Goal: Task Accomplishment & Management: Manage account settings

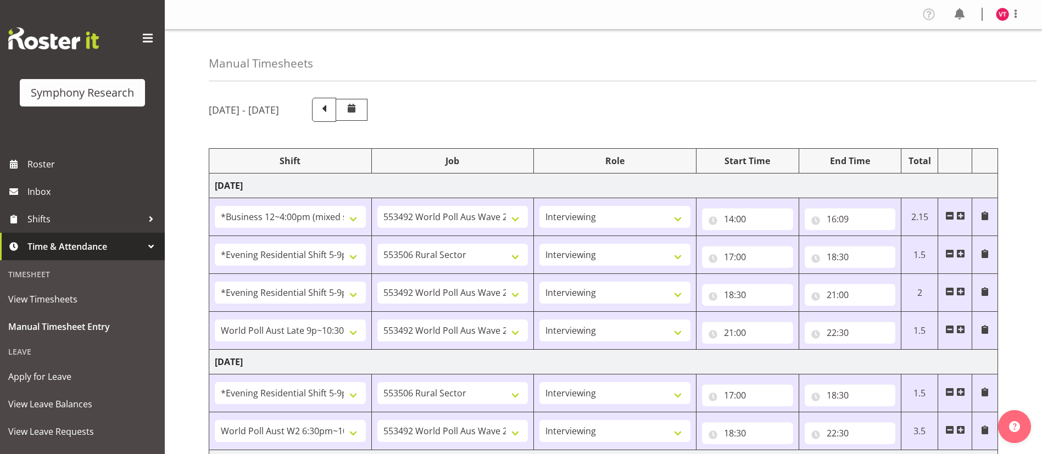
select select "81741"
select select "10499"
select select "47"
select select "48116"
select select "10587"
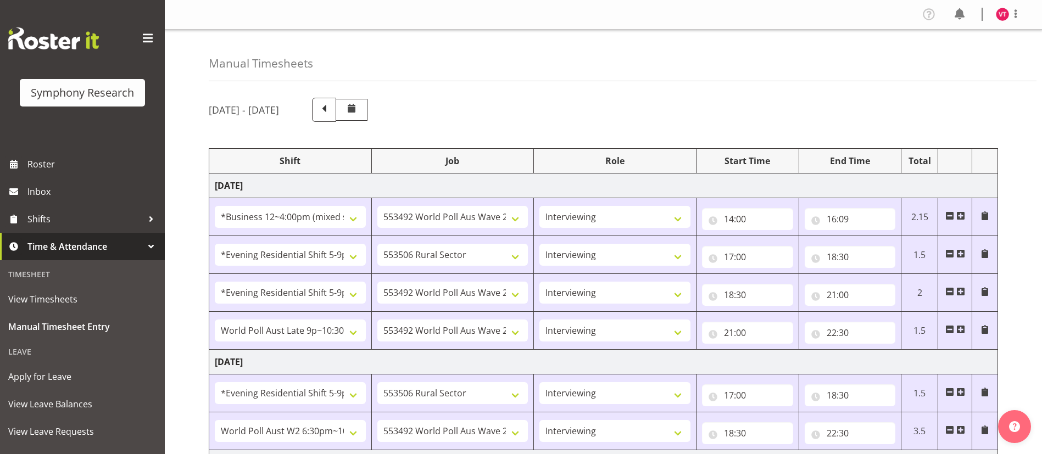
select select "47"
select select "48116"
select select "10499"
select select "47"
select select "57511"
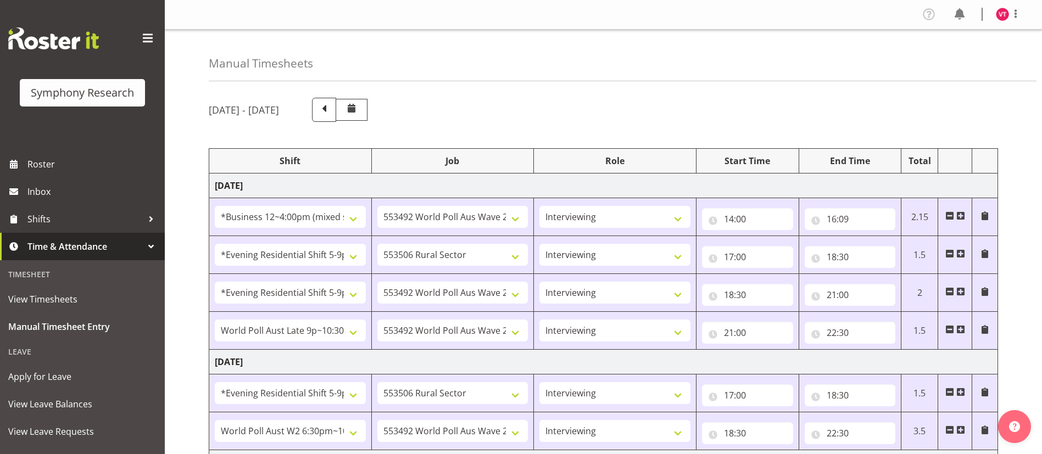
select select "10499"
select select "47"
select select "48116"
select select "10587"
select select "47"
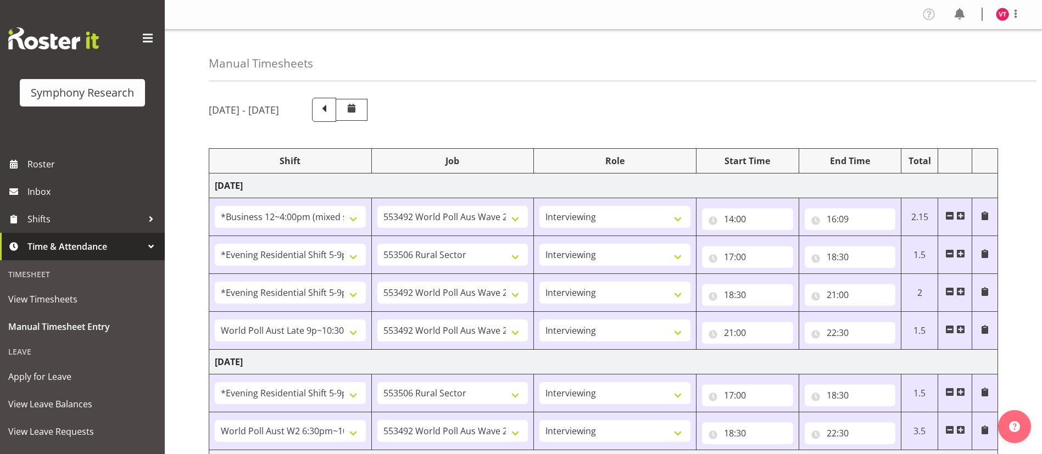
select select "56692"
select select "10499"
select select "47"
select select "81741"
select select "10587"
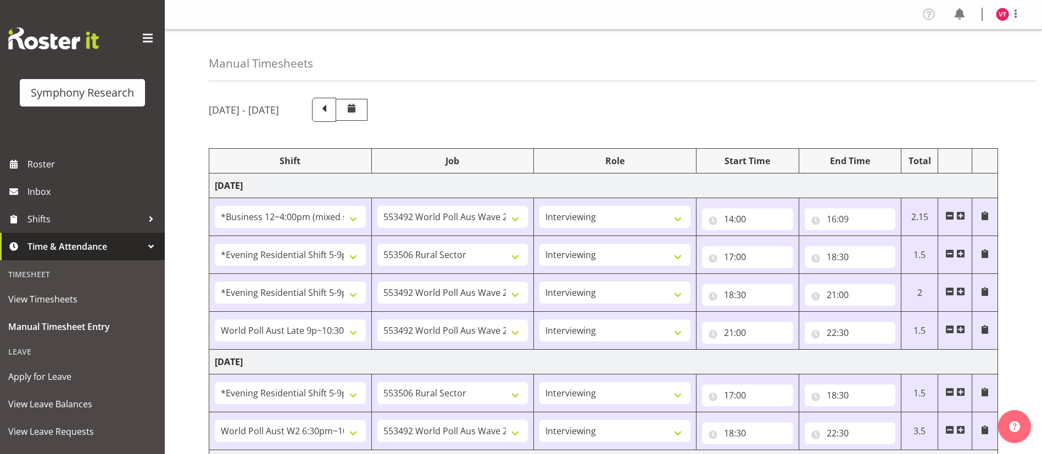
select select "47"
select select "48116"
select select "10587"
select select "47"
select select "56692"
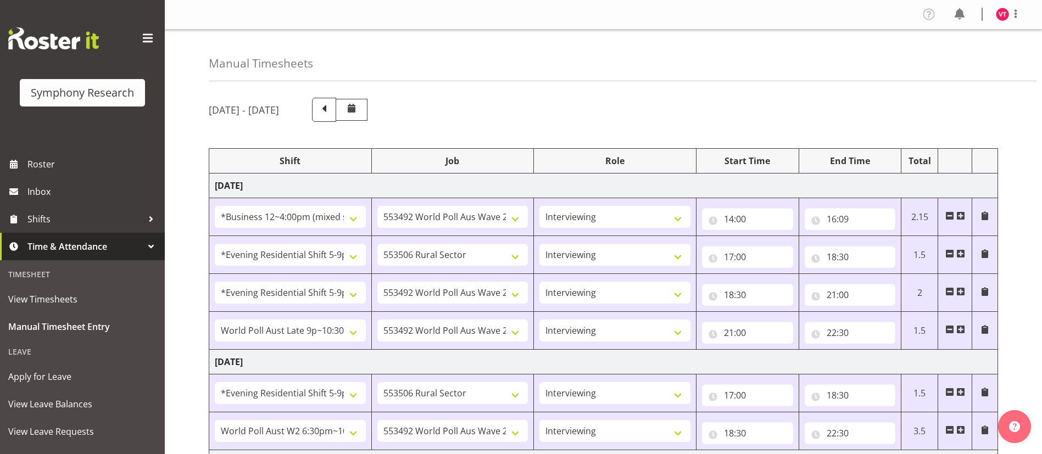
select select "10499"
select select "47"
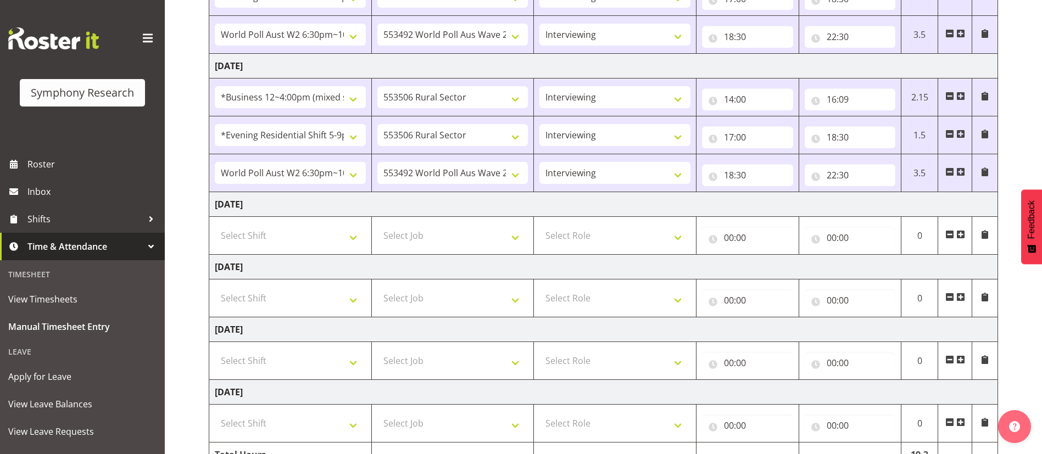
scroll to position [399, 0]
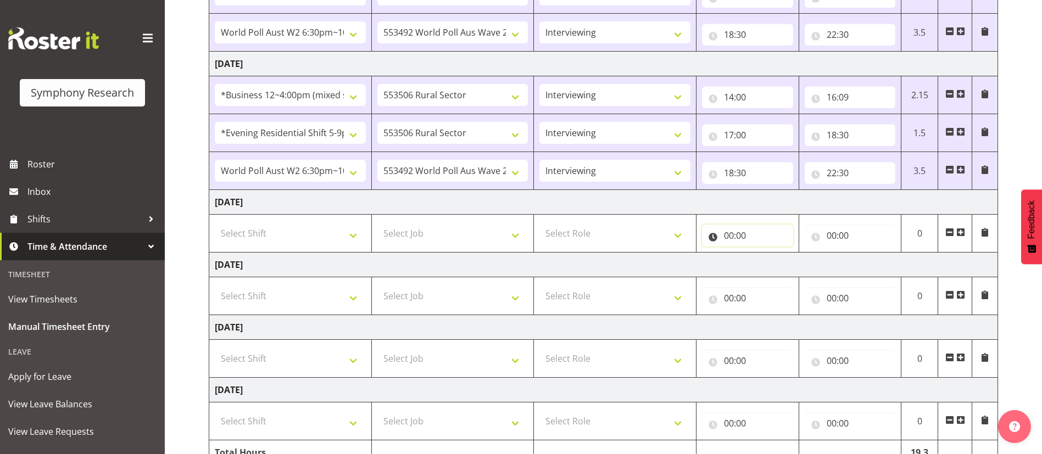
click at [730, 235] on input "00:00" at bounding box center [747, 236] width 91 height 22
click at [777, 264] on select "00 01 02 03 04 05 06 07 08 09 10 11 12 13 14 15 16 17 18 19 20 21 22 23" at bounding box center [776, 264] width 25 height 22
select select "14"
click at [764, 253] on select "00 01 02 03 04 05 06 07 08 09 10 11 12 13 14 15 16 17 18 19 20 21 22 23" at bounding box center [776, 264] width 25 height 22
type input "14:00"
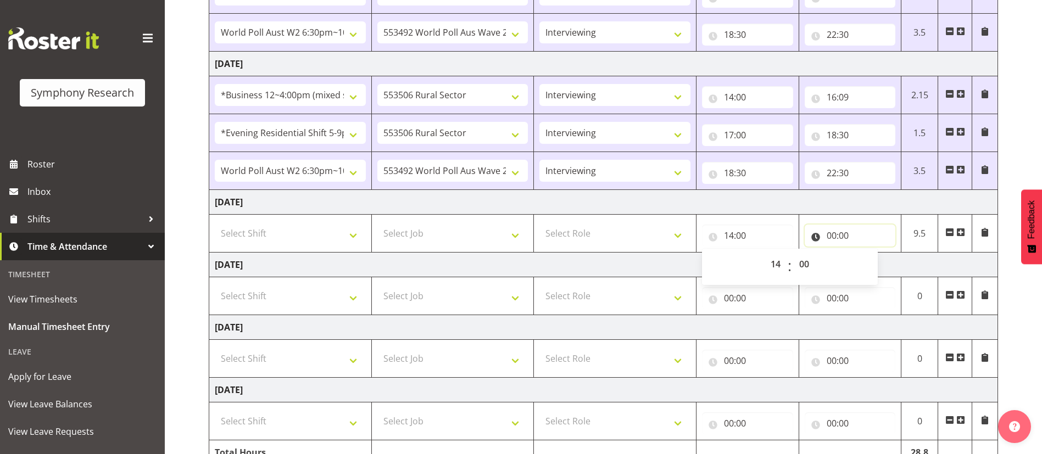
click at [833, 234] on input "00:00" at bounding box center [850, 236] width 91 height 22
click at [881, 265] on select "00 01 02 03 04 05 06 07 08 09 10 11 12 13 14 15 16 17 18 19 20 21 22 23" at bounding box center [879, 264] width 25 height 22
select select "16"
click at [867, 253] on select "00 01 02 03 04 05 06 07 08 09 10 11 12 13 14 15 16 17 18 19 20 21 22 23" at bounding box center [879, 264] width 25 height 22
type input "16:00"
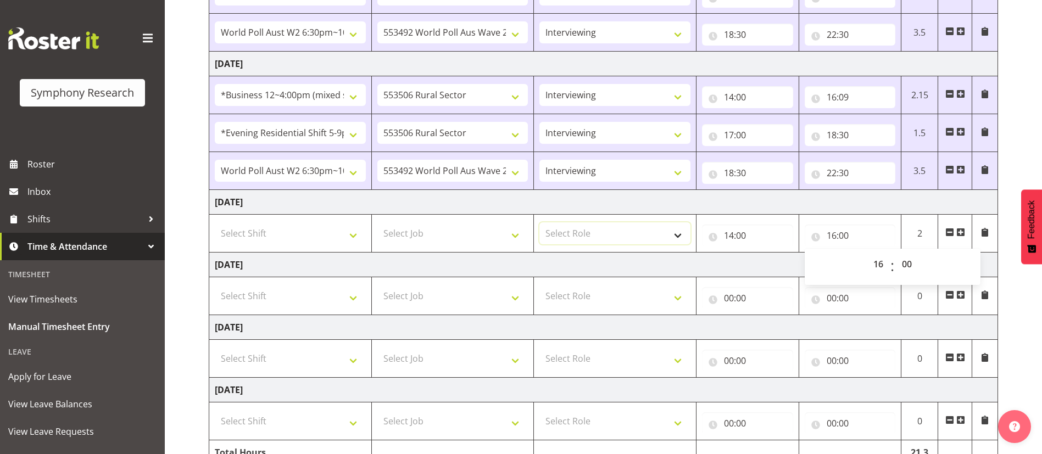
click at [609, 235] on select "Select Role Briefing Interviewing" at bounding box center [614, 233] width 151 height 22
select select "47"
click at [539, 222] on select "Select Role Briefing Interviewing" at bounding box center [614, 233] width 151 height 22
click at [489, 240] on select "Select Job 550060 IF Admin 553492 World Poll Aus Wave 2 Main 2025 553493 World …" at bounding box center [452, 233] width 151 height 22
select select "10587"
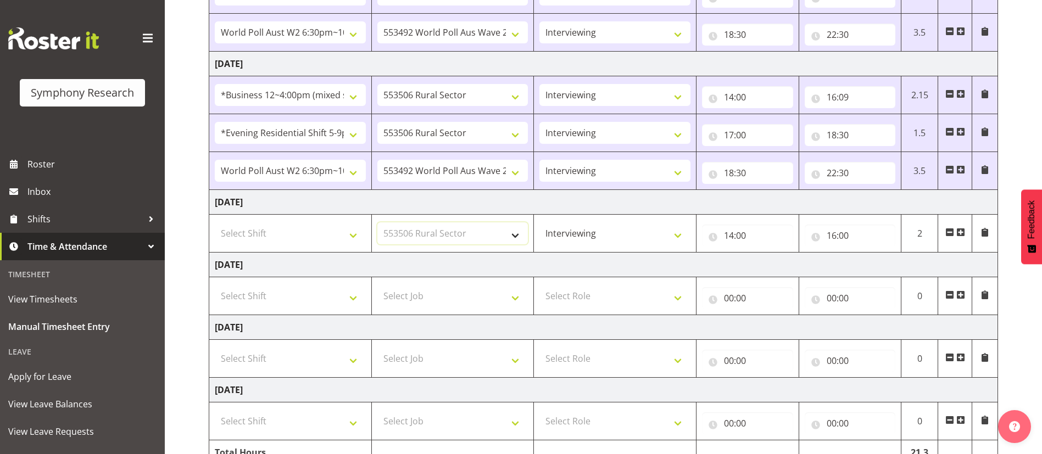
click at [377, 222] on select "Select Job 550060 IF Admin 553492 World Poll Aus Wave 2 Main 2025 553493 World …" at bounding box center [452, 233] width 151 height 22
click at [347, 232] on select "Select Shift !!Weekend Residential (Roster IT Shift Label) *Business 9/10am ~ 4…" at bounding box center [290, 233] width 151 height 22
select select "81741"
click at [215, 222] on select "Select Shift !!Weekend Residential (Roster IT Shift Label) *Business 9/10am ~ 4…" at bounding box center [290, 233] width 151 height 22
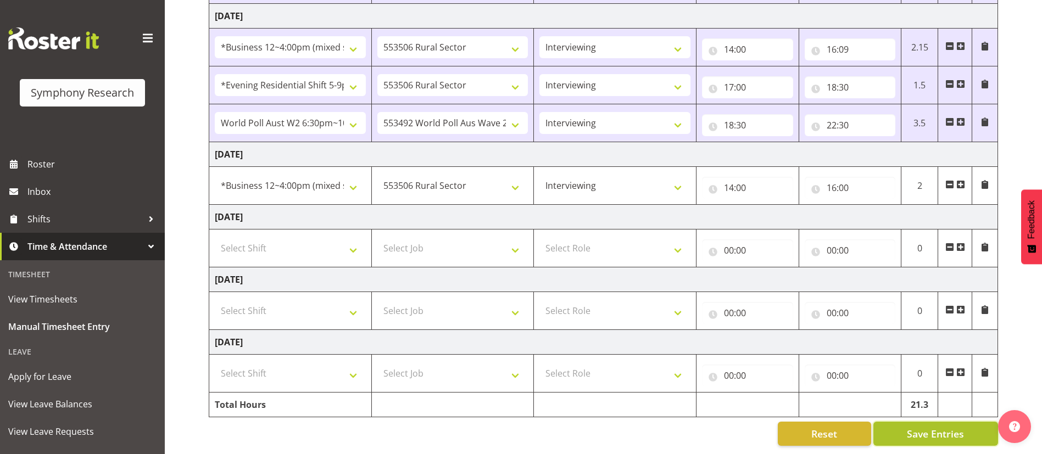
click at [926, 427] on span "Save Entries" at bounding box center [935, 434] width 57 height 14
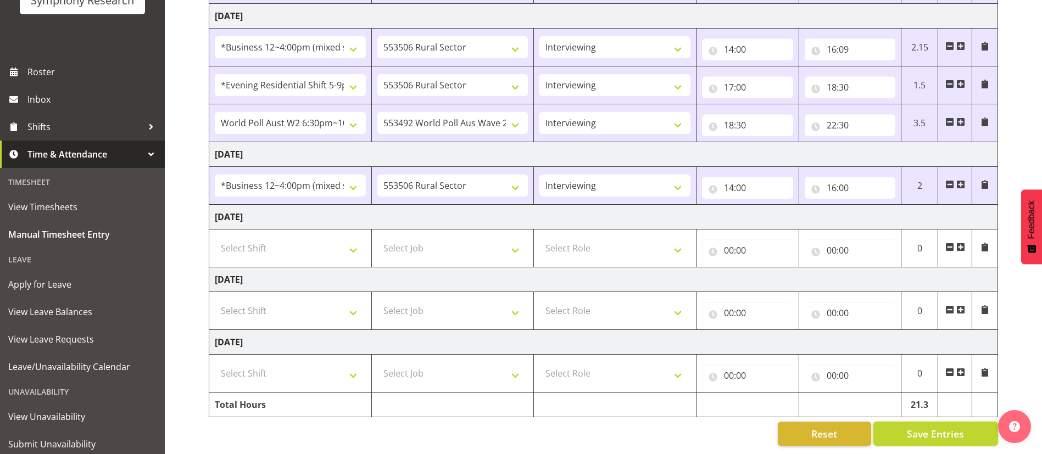
scroll to position [107, 0]
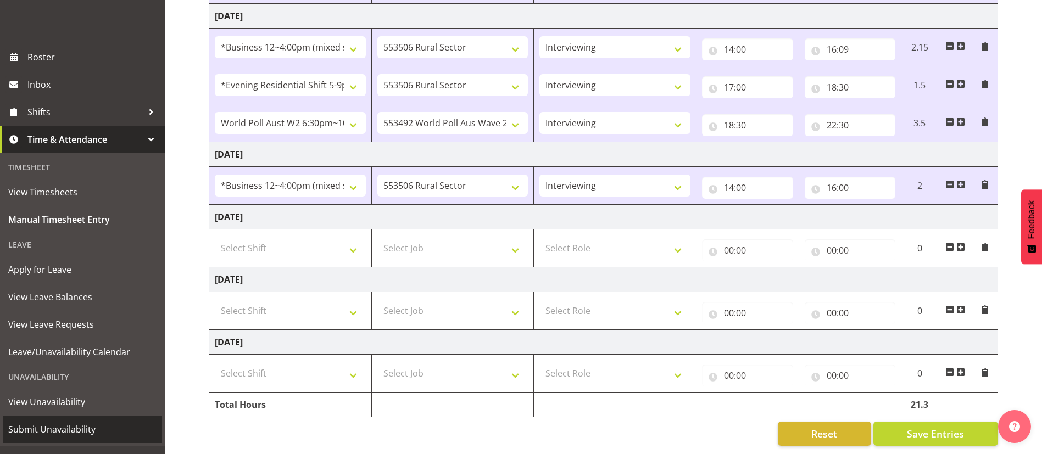
click at [79, 433] on span "Submit Unavailability" at bounding box center [82, 429] width 148 height 16
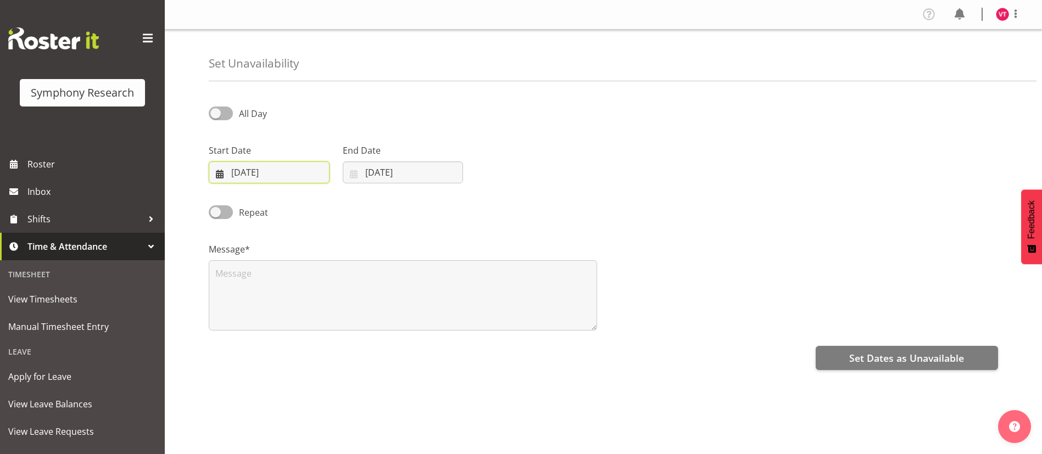
click at [242, 175] on input "[DATE]" at bounding box center [269, 172] width 121 height 22
click at [358, 323] on link "27" at bounding box center [363, 324] width 22 height 20
type input "27/09/2025"
click at [373, 172] on input "[DATE]" at bounding box center [403, 172] width 121 height 22
click at [500, 325] on span "27" at bounding box center [497, 324] width 9 height 10
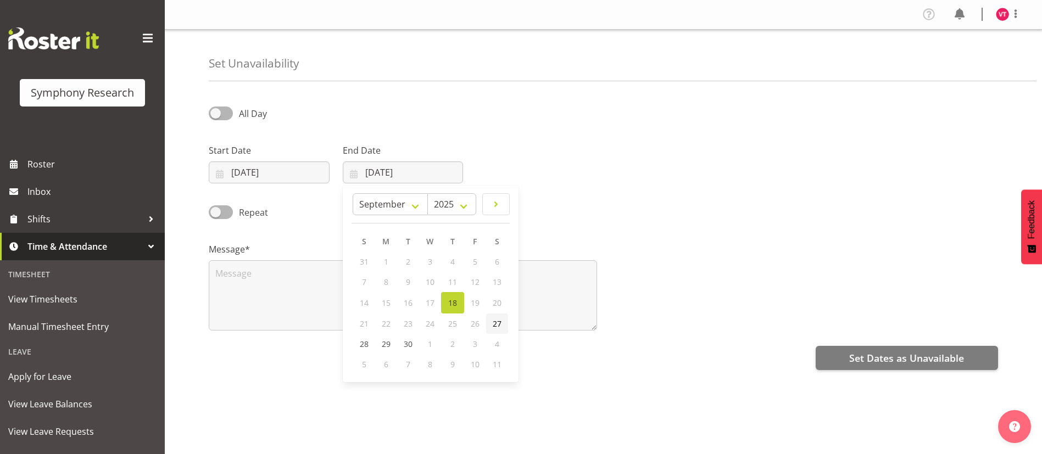
type input "27/09/2025"
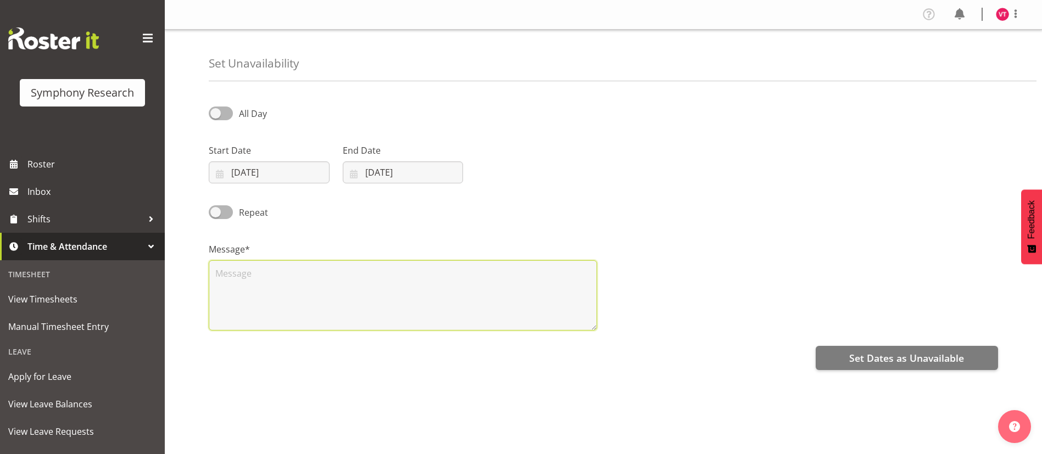
click at [299, 273] on textarea at bounding box center [403, 295] width 388 height 70
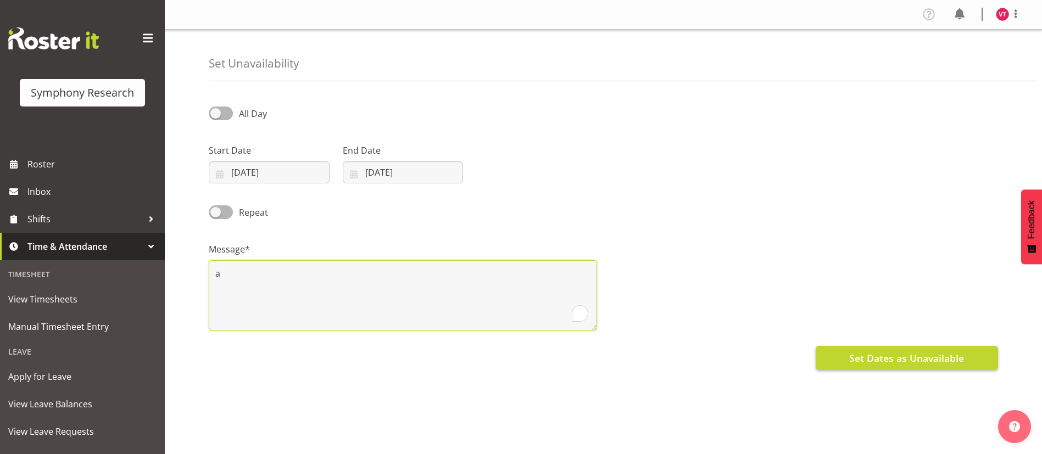
type textarea "a"
click at [900, 354] on span "Set Dates as Unavailable" at bounding box center [906, 358] width 115 height 14
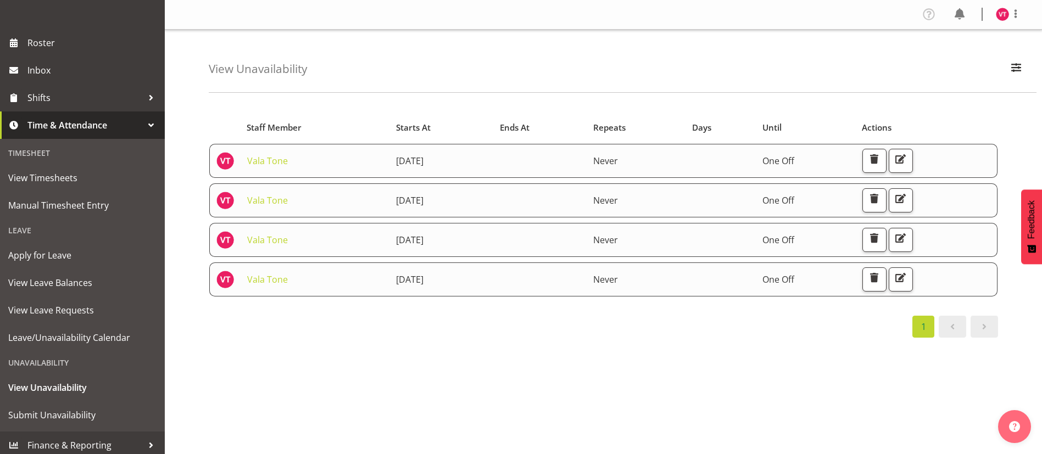
scroll to position [126, 0]
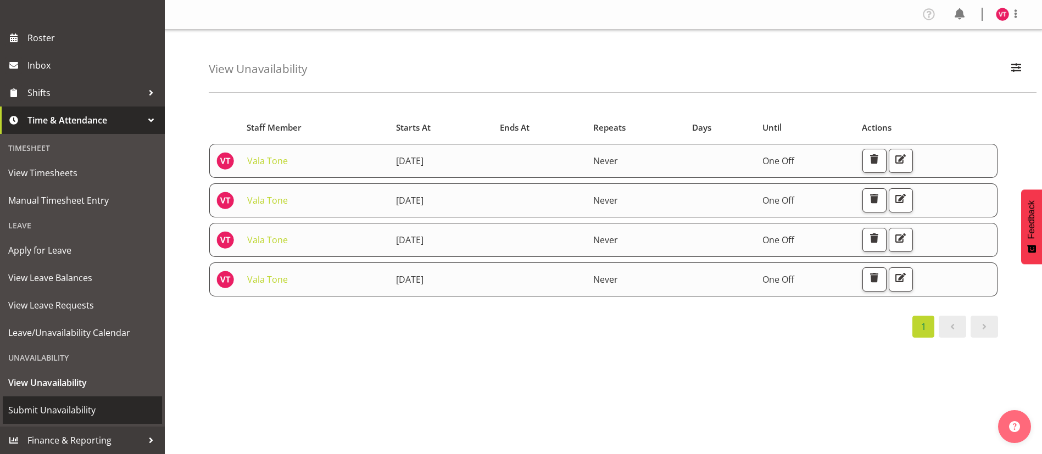
click at [97, 413] on span "Submit Unavailability" at bounding box center [82, 410] width 148 height 16
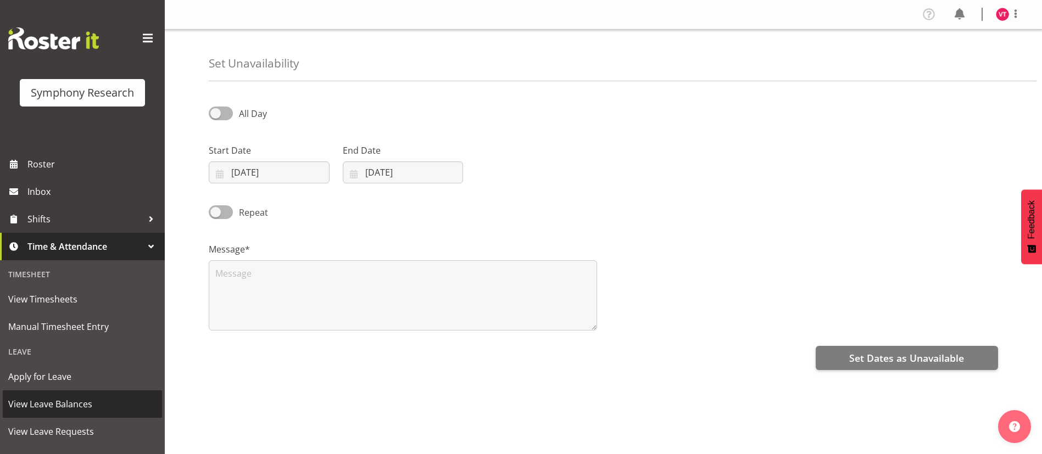
select select "8"
select select "2025"
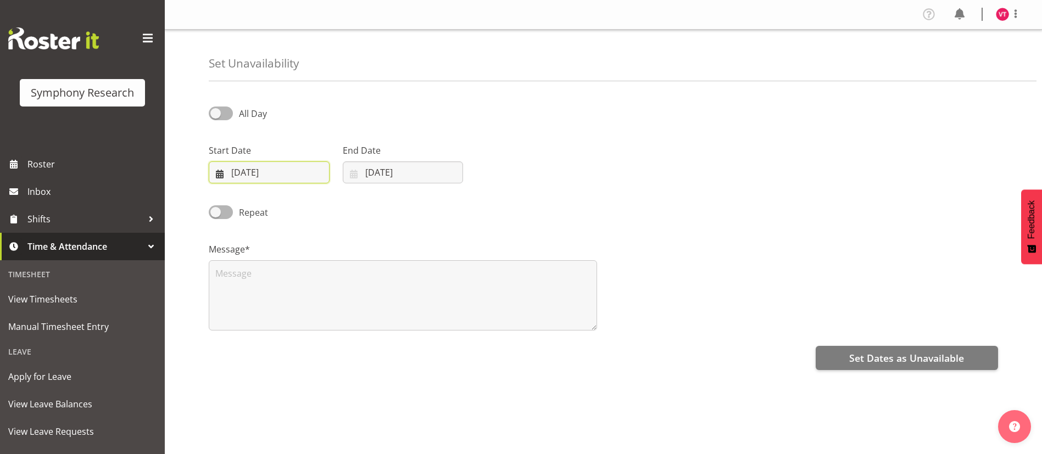
click at [233, 171] on input "[DATE]" at bounding box center [269, 172] width 121 height 22
click at [228, 343] on span "28" at bounding box center [230, 344] width 9 height 10
type input "28/09/2025"
click at [371, 169] on input "18/09/2025" at bounding box center [403, 172] width 121 height 22
click at [364, 345] on span "28" at bounding box center [364, 344] width 9 height 10
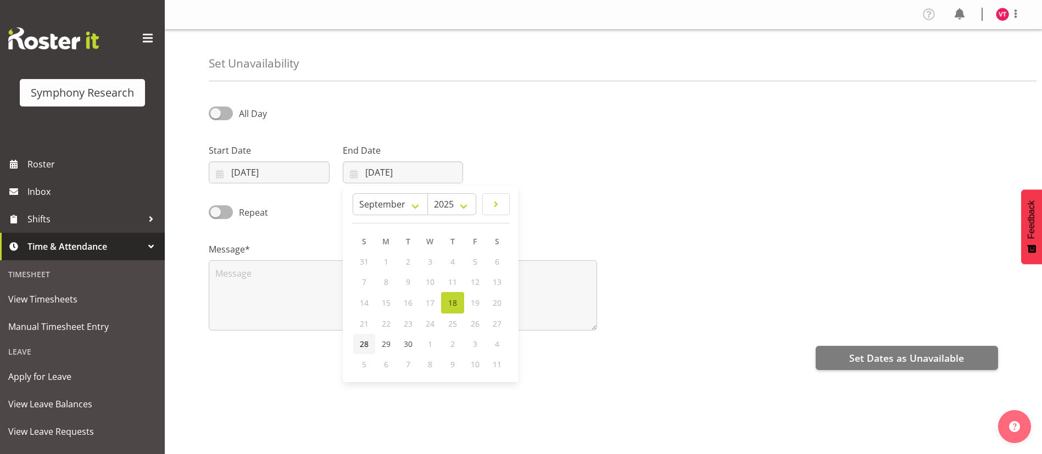
type input "28/09/2025"
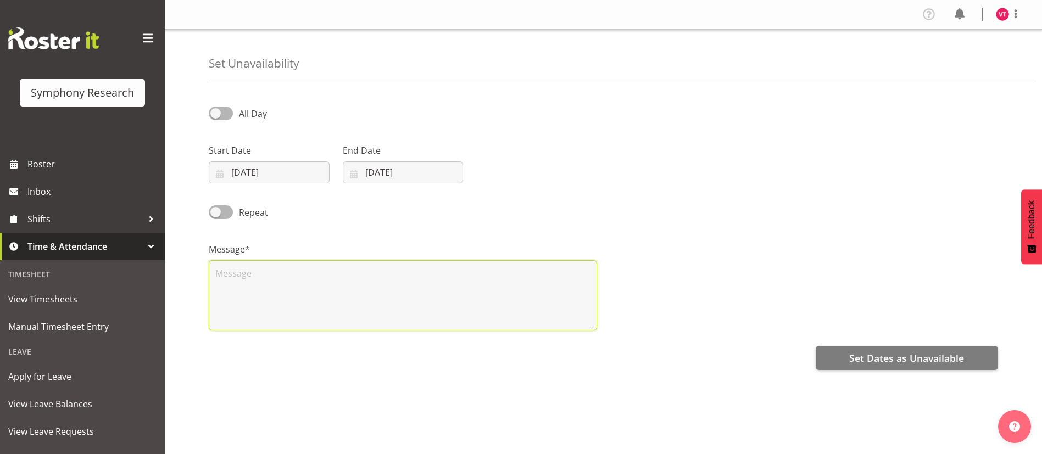
click at [319, 301] on textarea at bounding box center [403, 295] width 388 height 70
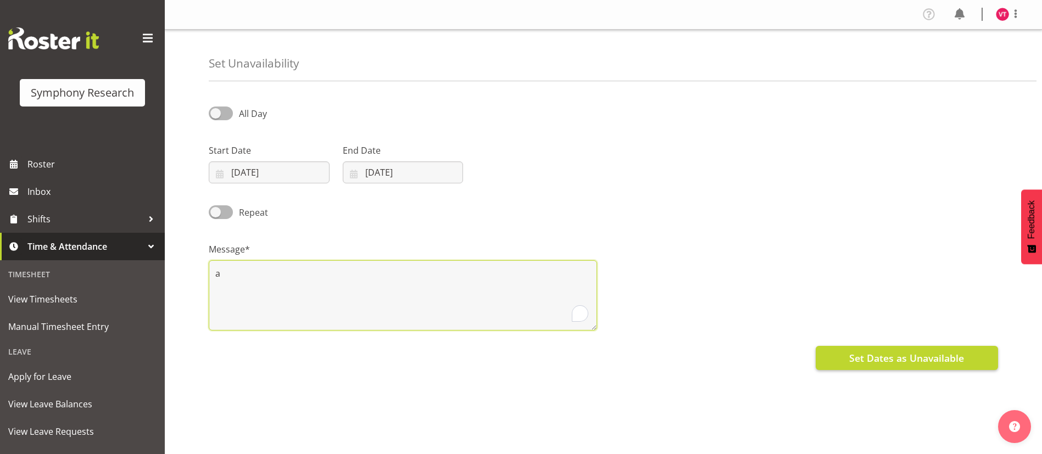
type textarea "a"
click at [870, 366] on button "Set Dates as Unavailable" at bounding box center [907, 358] width 182 height 24
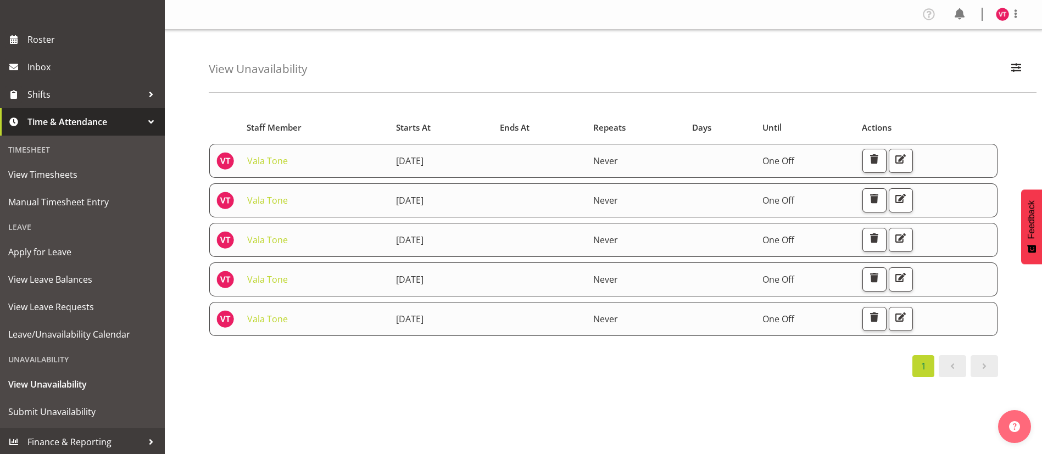
scroll to position [126, 0]
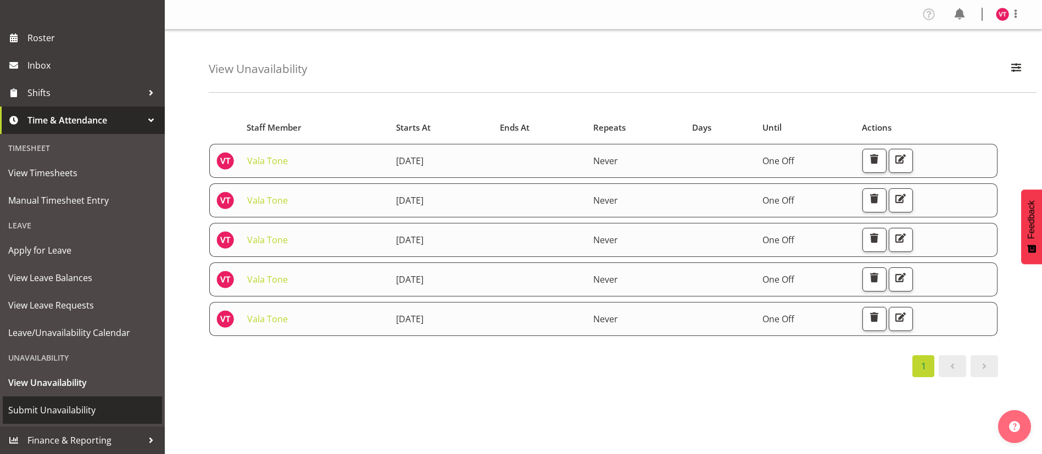
click at [85, 404] on span "Submit Unavailability" at bounding box center [82, 410] width 148 height 16
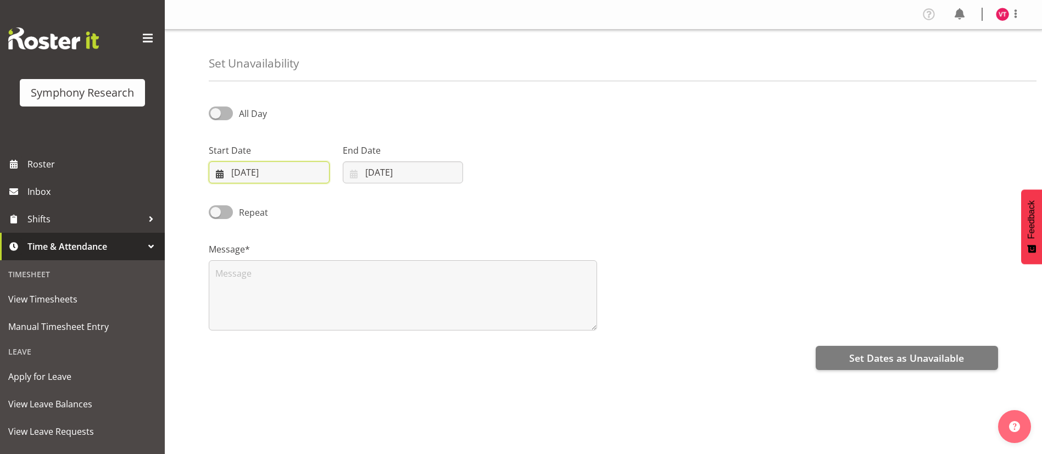
click at [293, 168] on input "18/09/2025" at bounding box center [269, 172] width 121 height 22
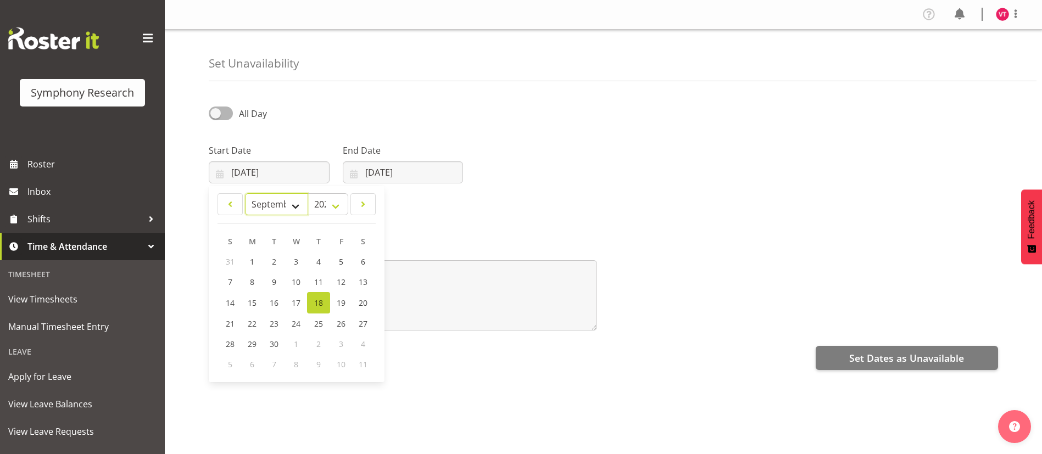
click at [295, 205] on select "January February March April May June July August September October November De…" at bounding box center [276, 204] width 63 height 22
select select "9"
click at [245, 193] on select "January February March April May June July August September October November De…" at bounding box center [276, 204] width 63 height 22
click at [362, 259] on span "4" at bounding box center [362, 261] width 4 height 10
type input "04/10/2025"
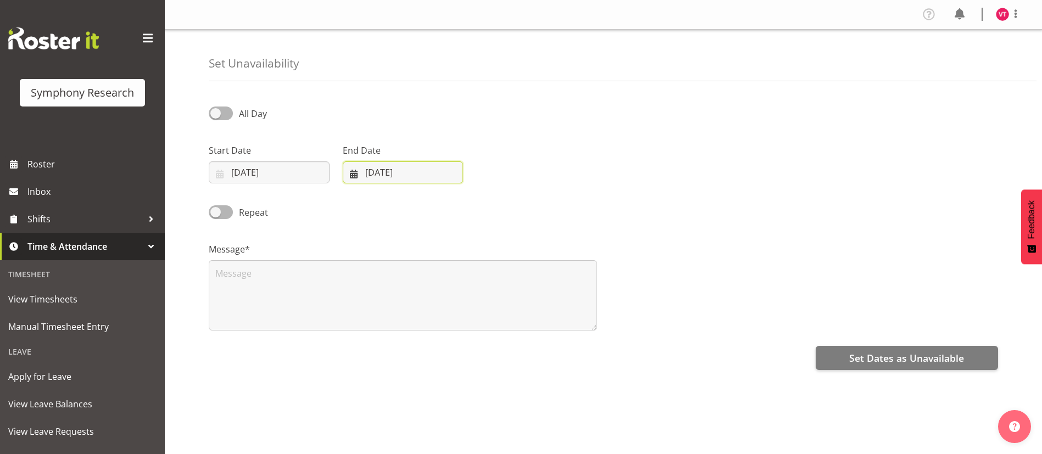
click at [443, 169] on input "18/09/2025" at bounding box center [403, 172] width 121 height 22
click at [417, 205] on select "January February March April May June July August September October November De…" at bounding box center [390, 204] width 75 height 22
select select "9"
click at [353, 193] on select "January February March April May June July August September October November De…" at bounding box center [390, 204] width 75 height 22
click at [496, 259] on span "4" at bounding box center [496, 261] width 4 height 10
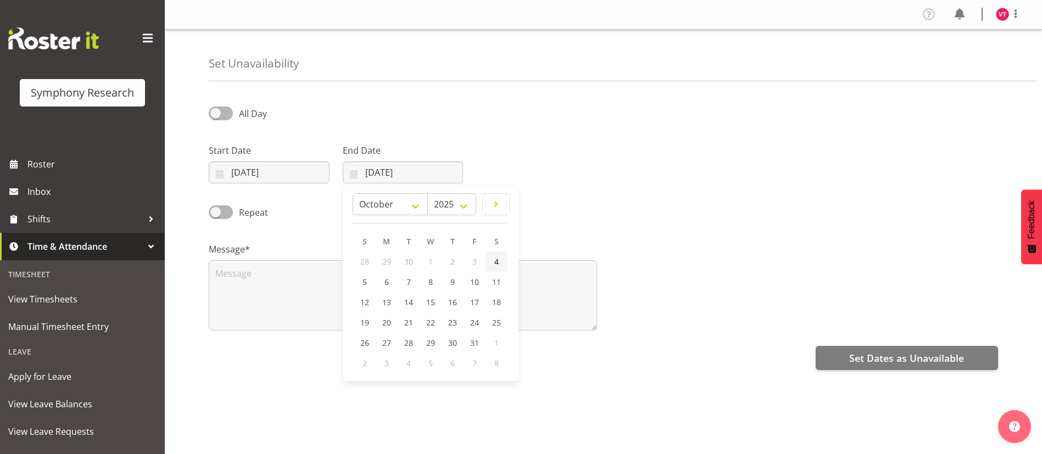
type input "04/10/2025"
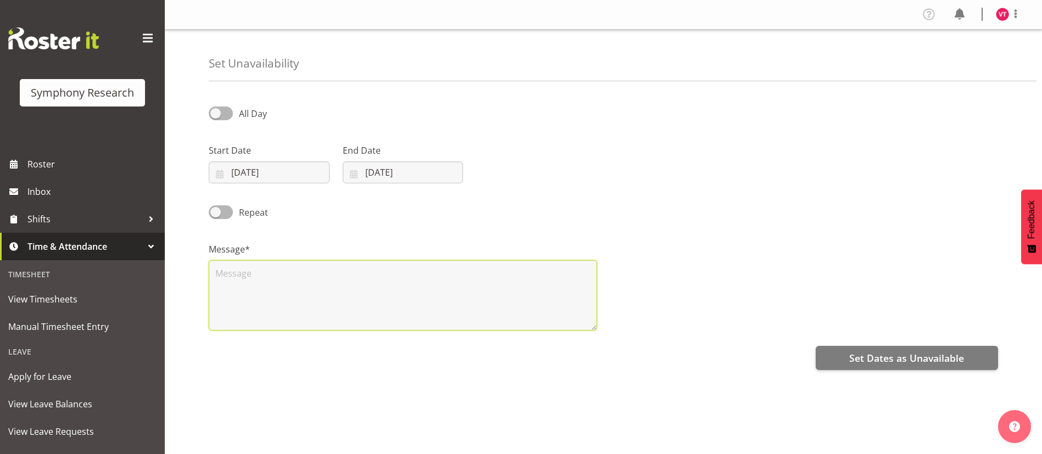
click at [382, 282] on textarea at bounding box center [403, 295] width 388 height 70
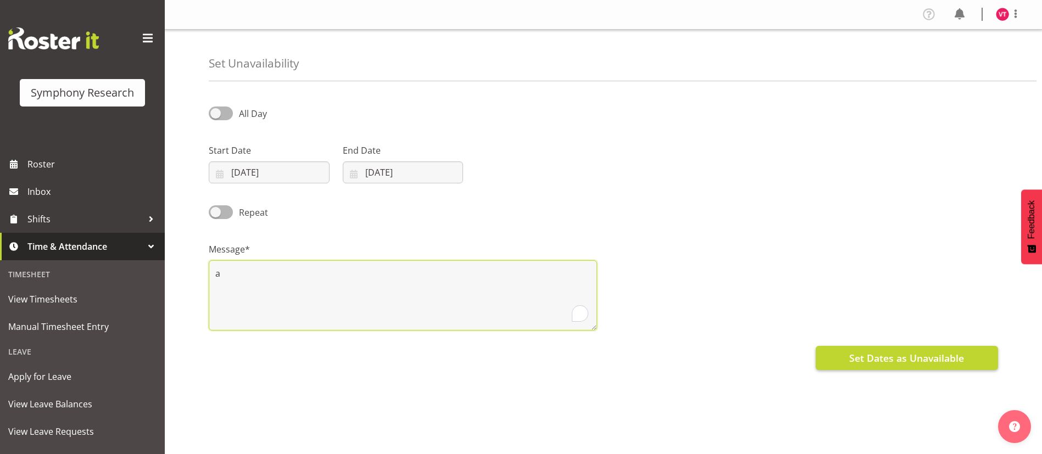
type textarea "a"
click at [905, 360] on span "Set Dates as Unavailable" at bounding box center [906, 358] width 115 height 14
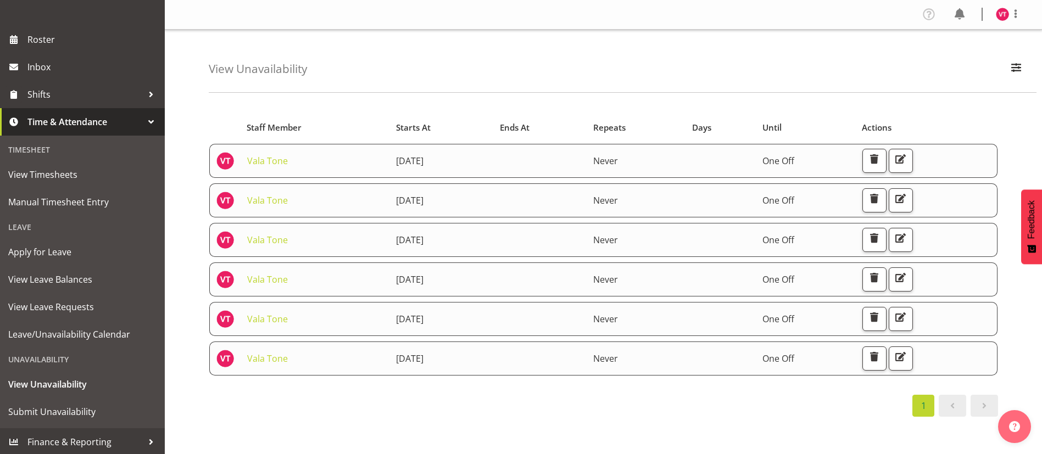
scroll to position [126, 0]
